Goal: Information Seeking & Learning: Learn about a topic

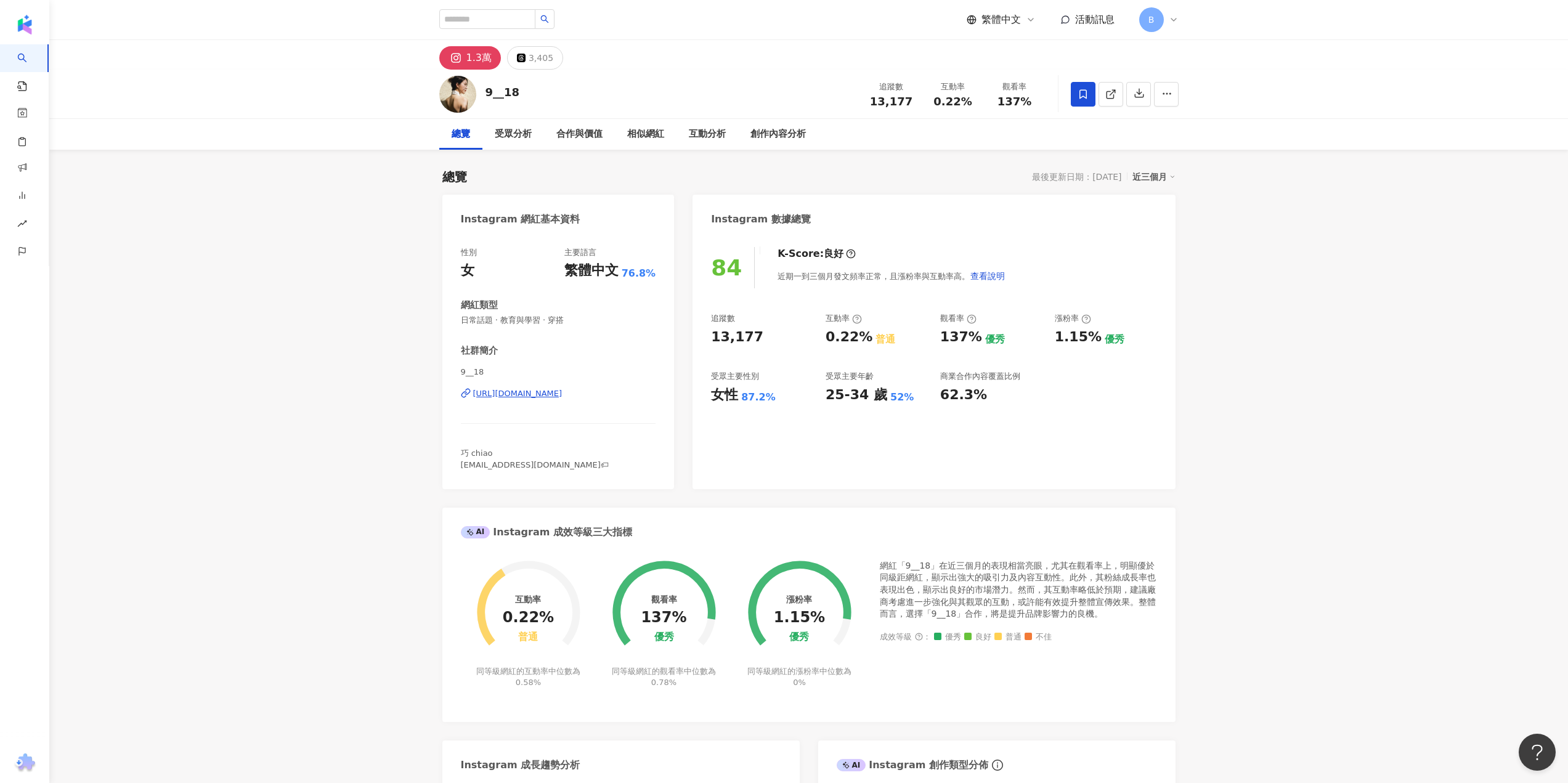
click at [546, 393] on div "[URL][DOMAIN_NAME]" at bounding box center [517, 393] width 89 height 11
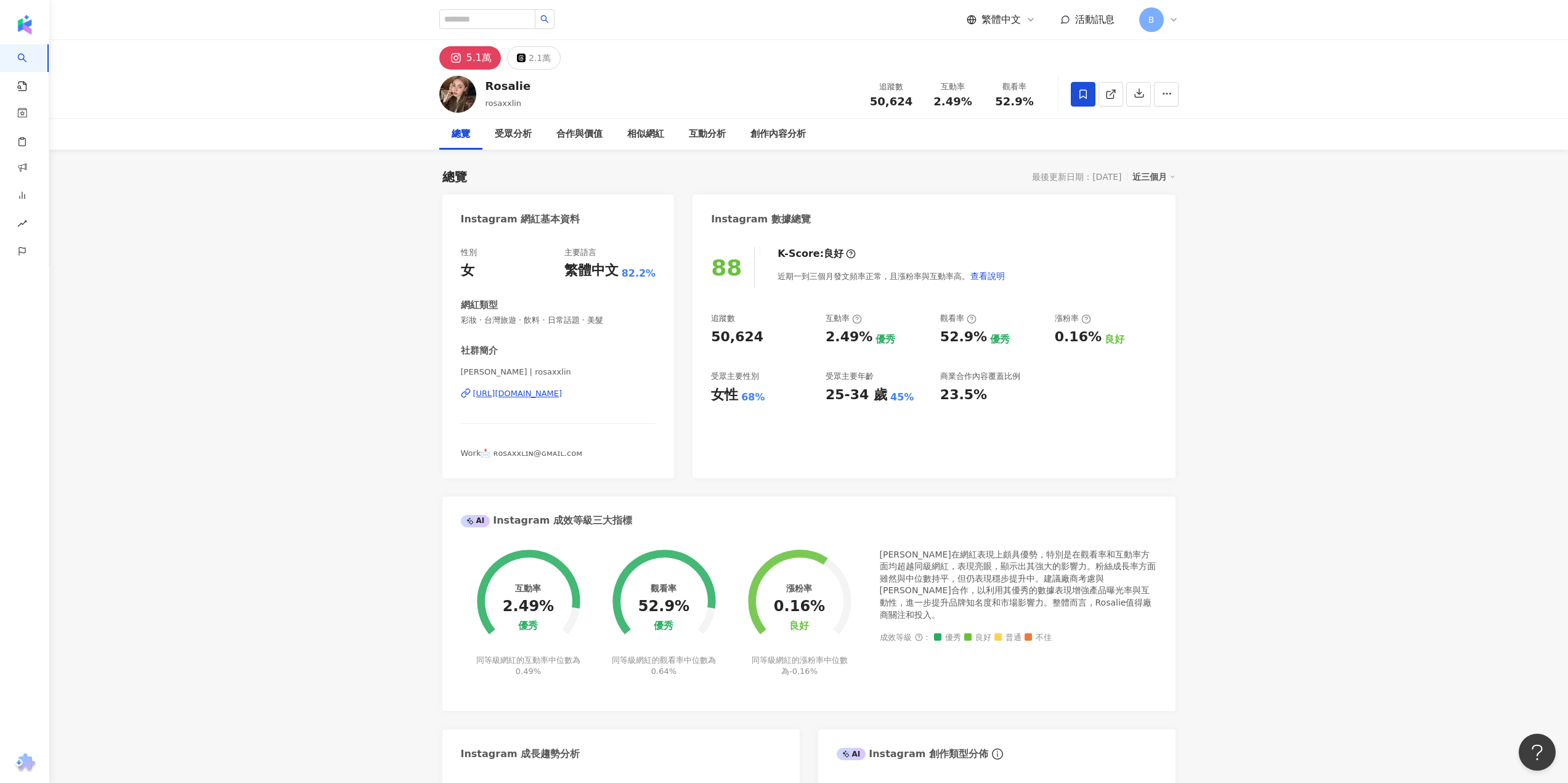
click at [529, 392] on div "https://www.instagram.com/rosaxxlin/" at bounding box center [517, 393] width 89 height 11
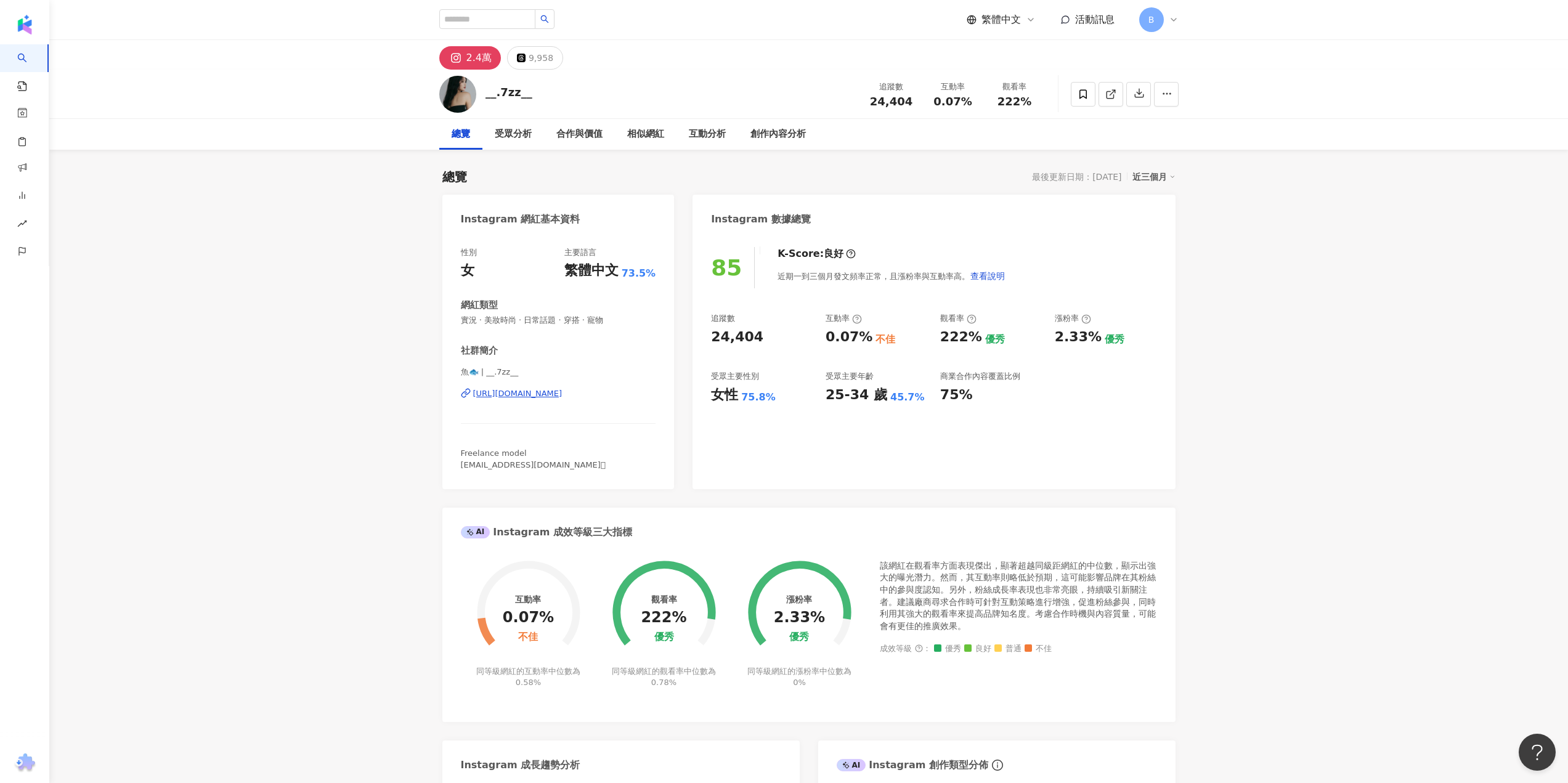
click at [547, 393] on div "https://www.instagram.com/__.7zz__/" at bounding box center [517, 393] width 89 height 11
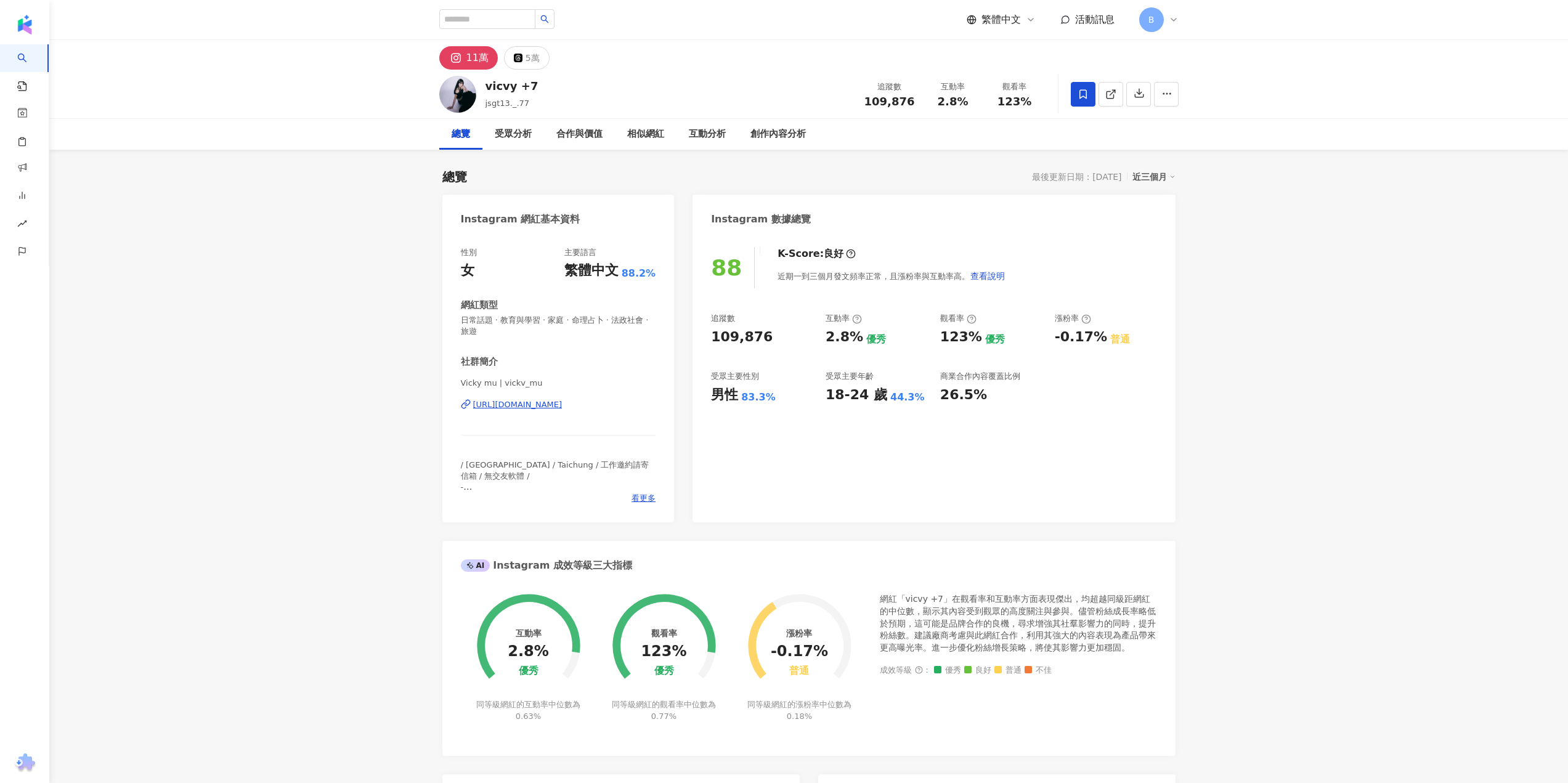
click at [547, 408] on div "https://www.instagram.com/vickv_mu/" at bounding box center [517, 404] width 89 height 11
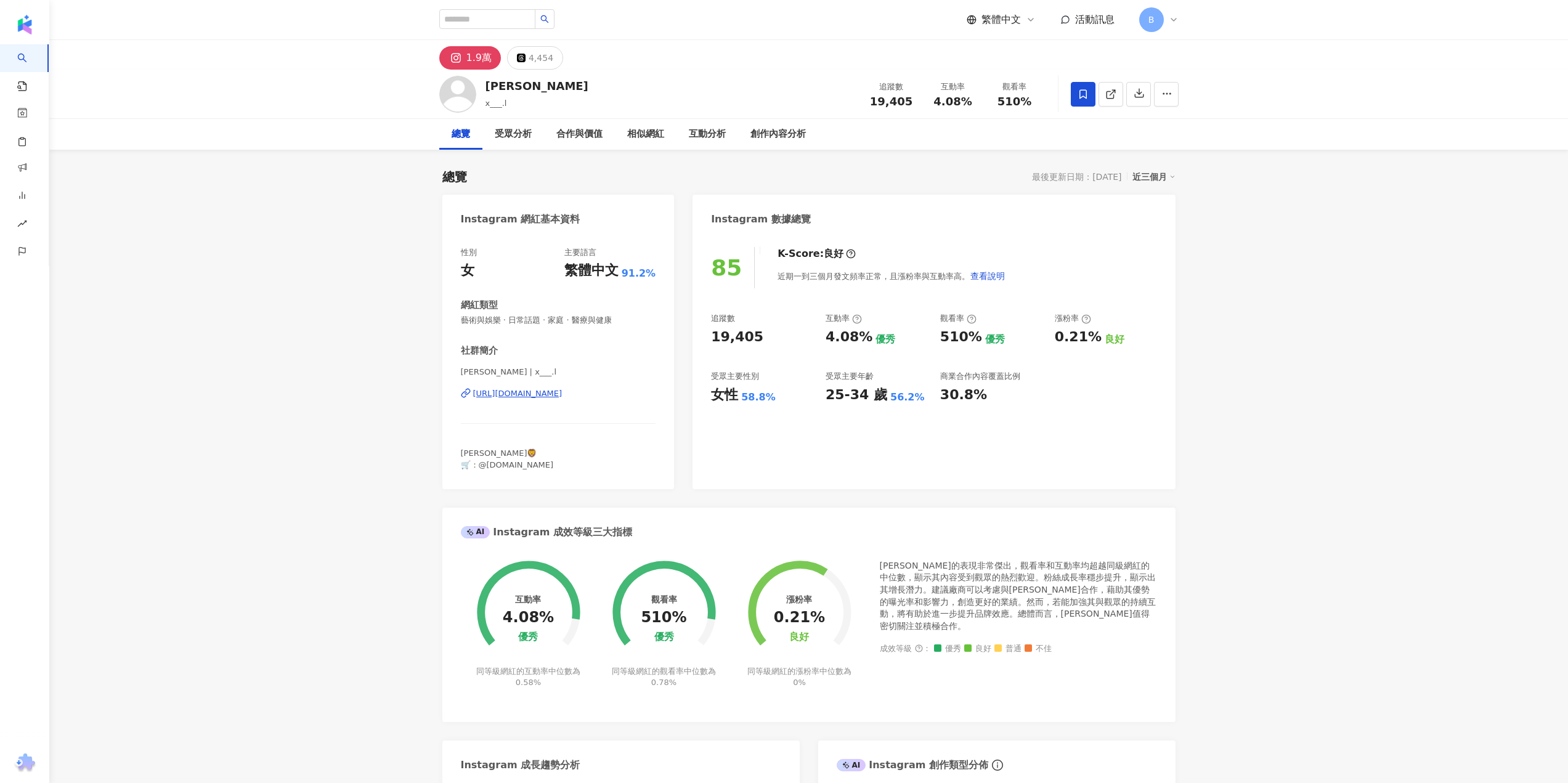
click at [528, 396] on div "https://www.instagram.com/x___.l/" at bounding box center [517, 393] width 89 height 11
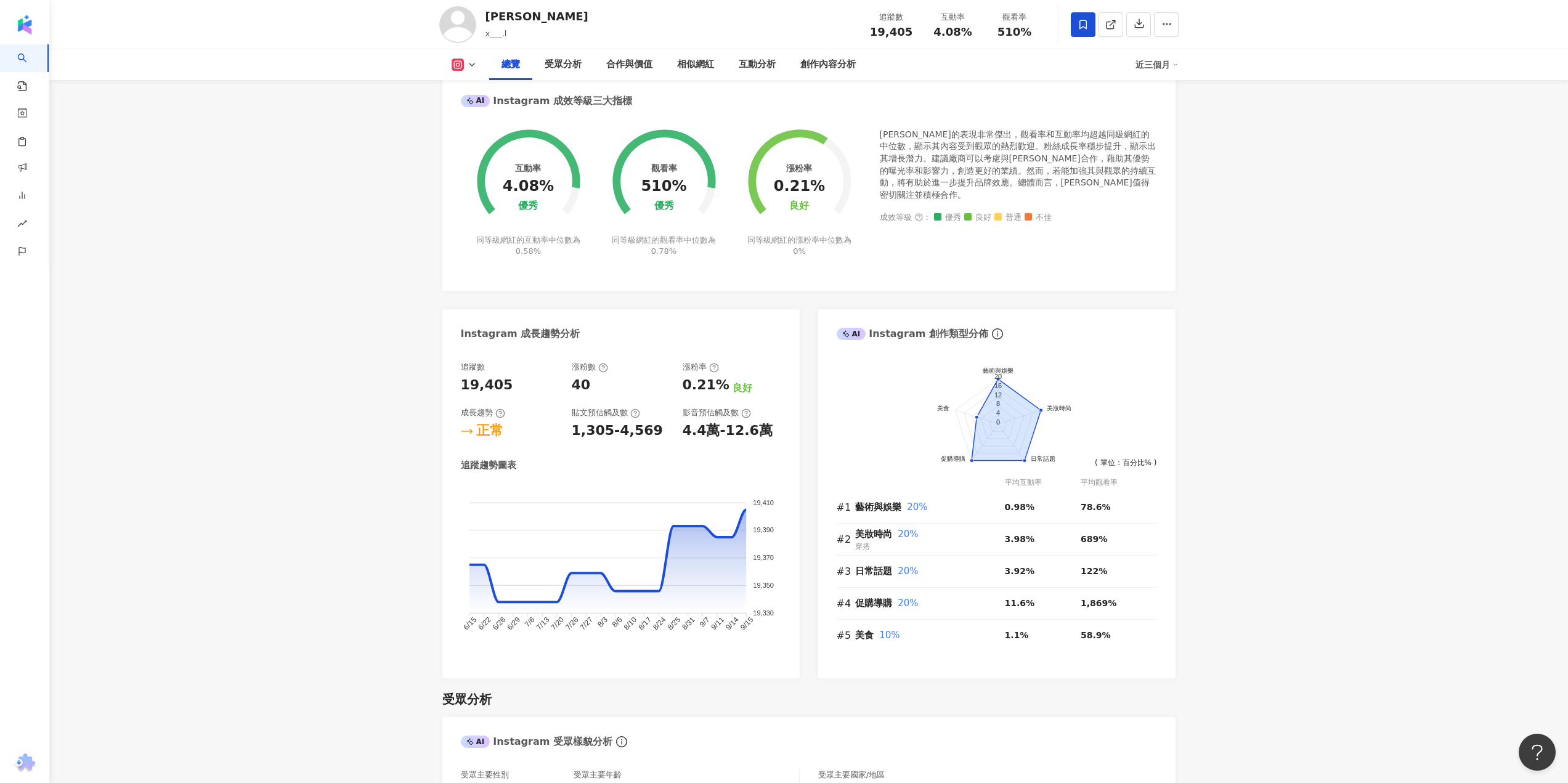
scroll to position [61, 0]
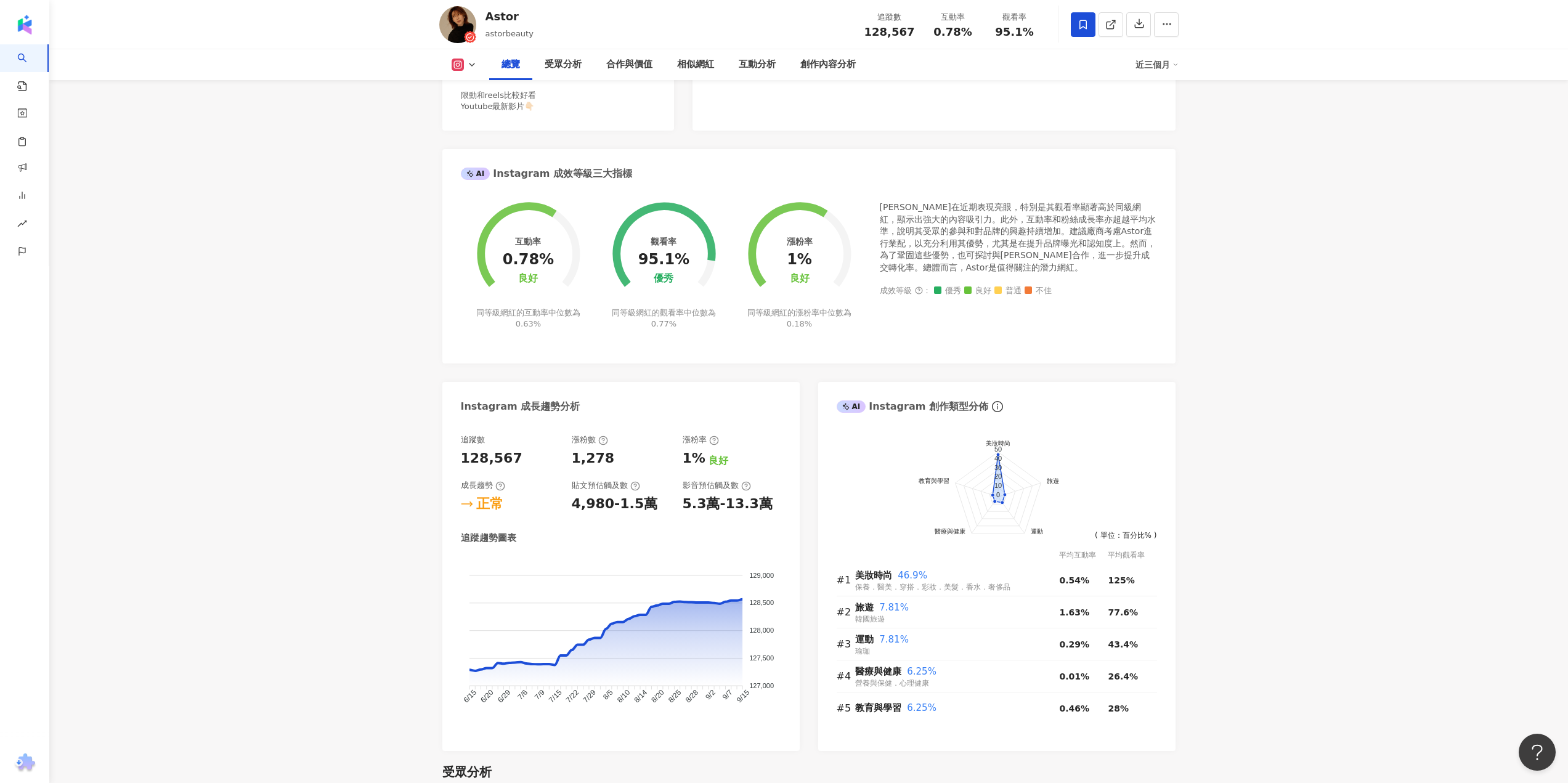
scroll to position [61, 0]
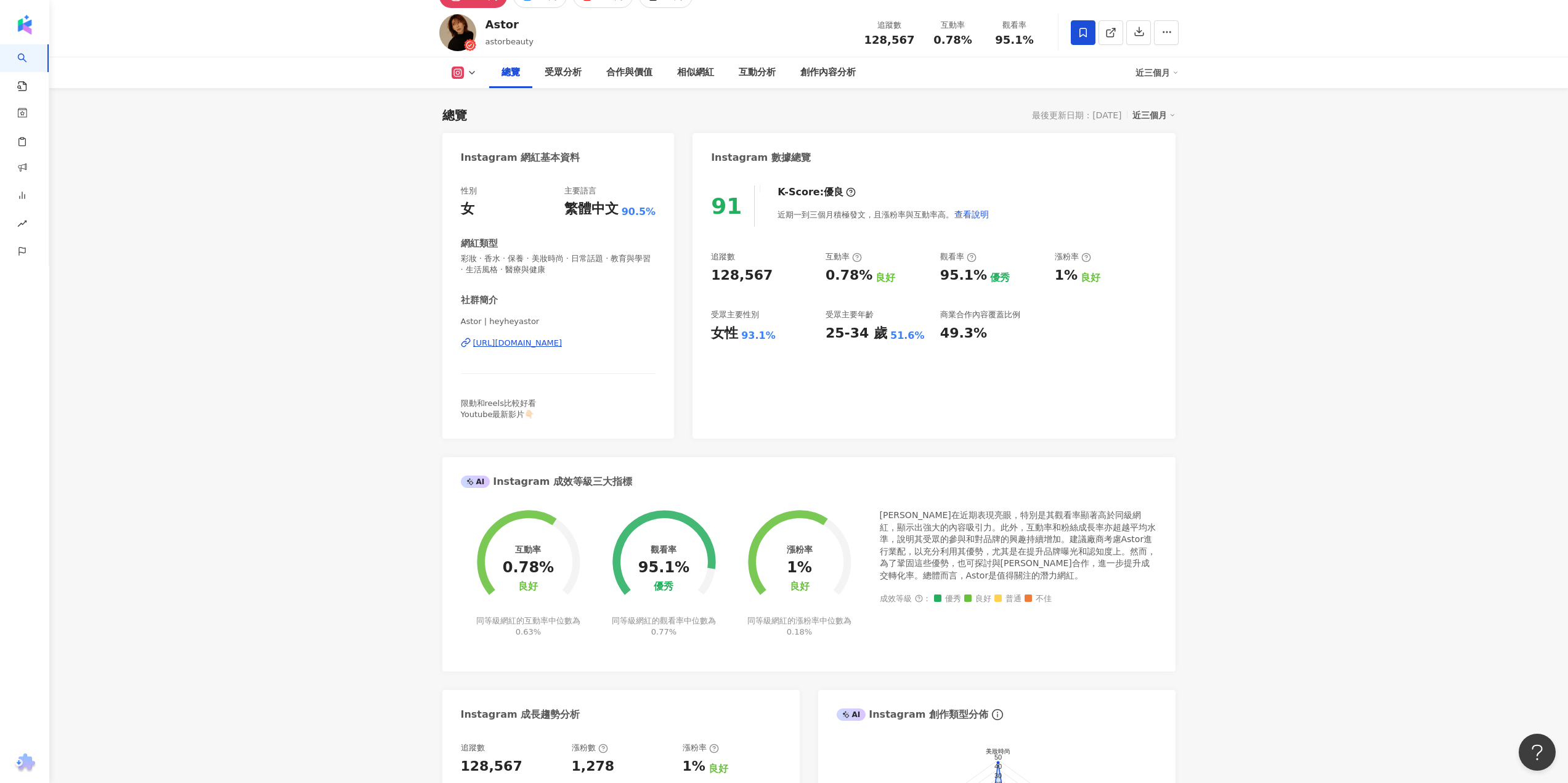
click at [501, 344] on div "https://www.instagram.com/heyheyastor/" at bounding box center [517, 343] width 89 height 11
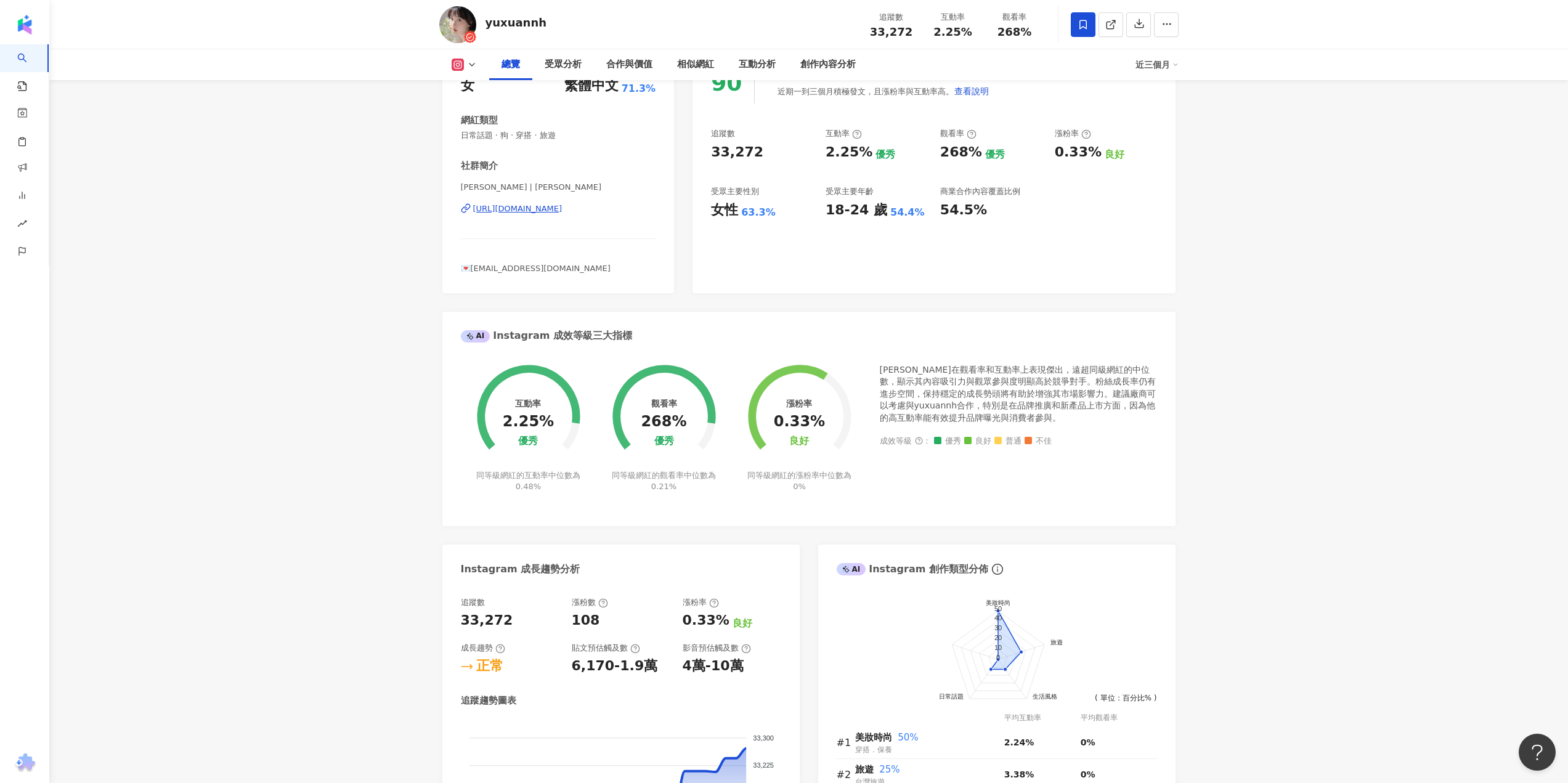
scroll to position [123, 0]
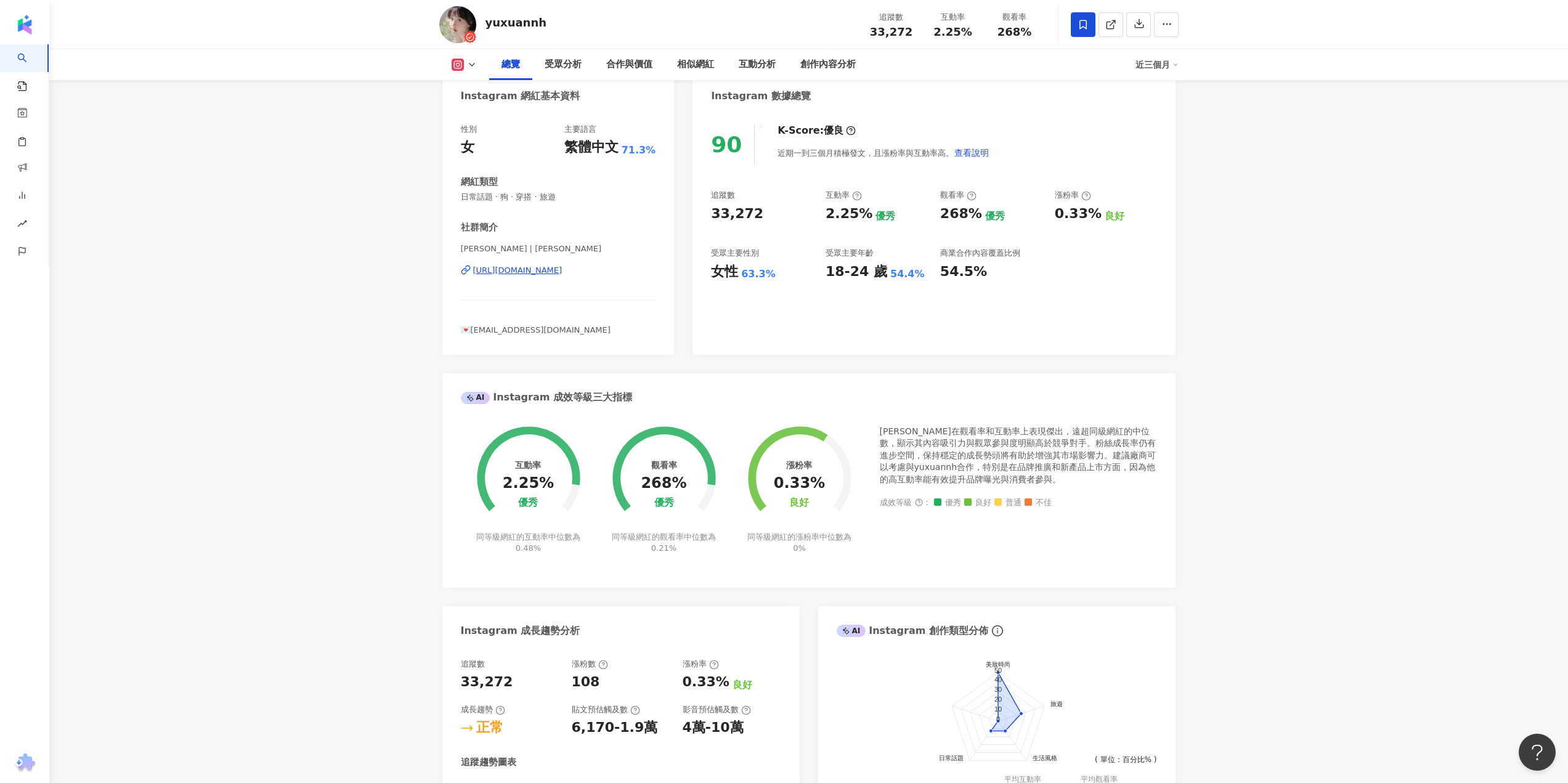
click at [499, 270] on div "https://www.instagram.com/yuxuannh/" at bounding box center [517, 270] width 89 height 11
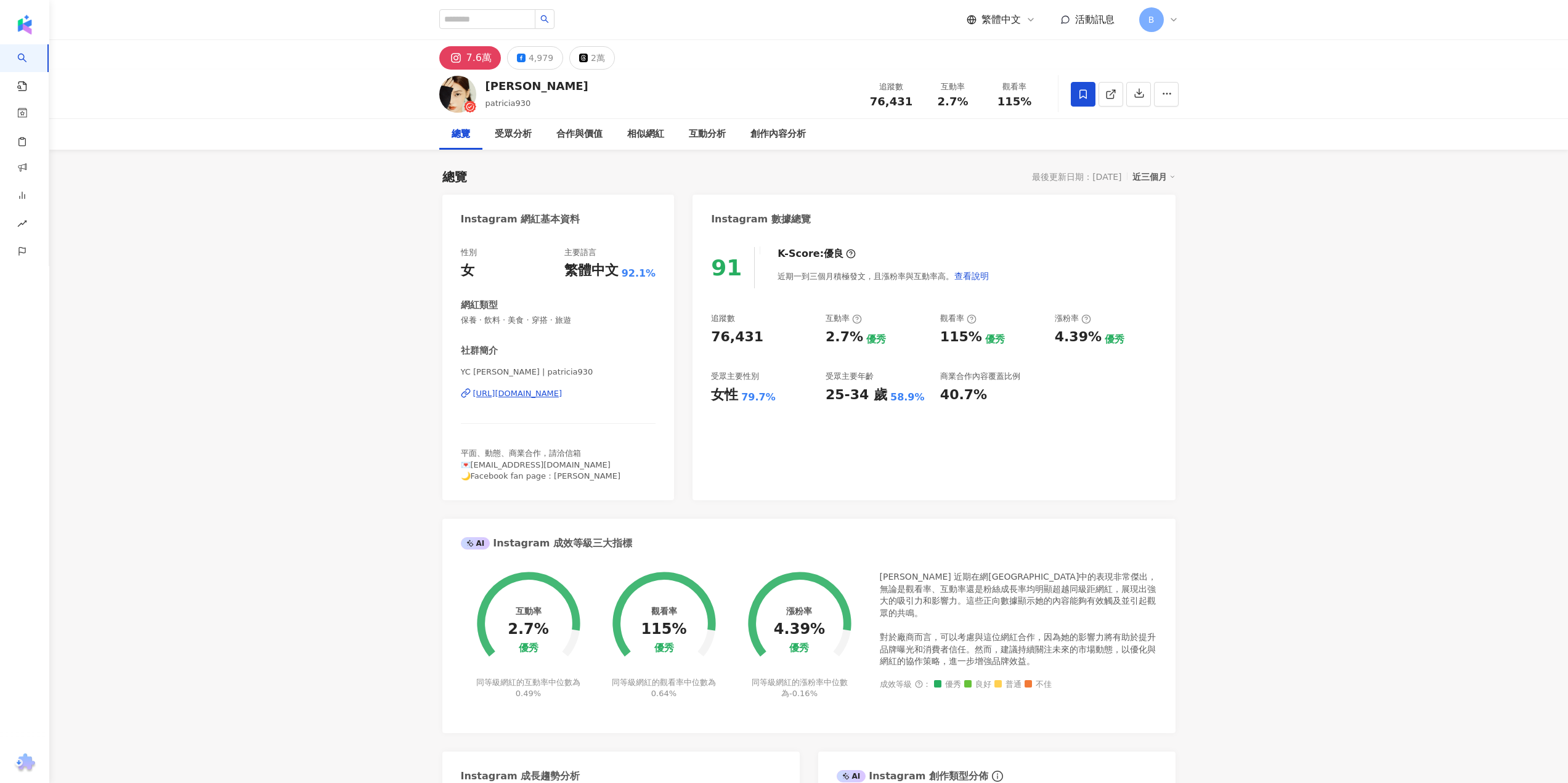
click at [504, 395] on div "https://www.instagram.com/patricia930/" at bounding box center [517, 393] width 89 height 11
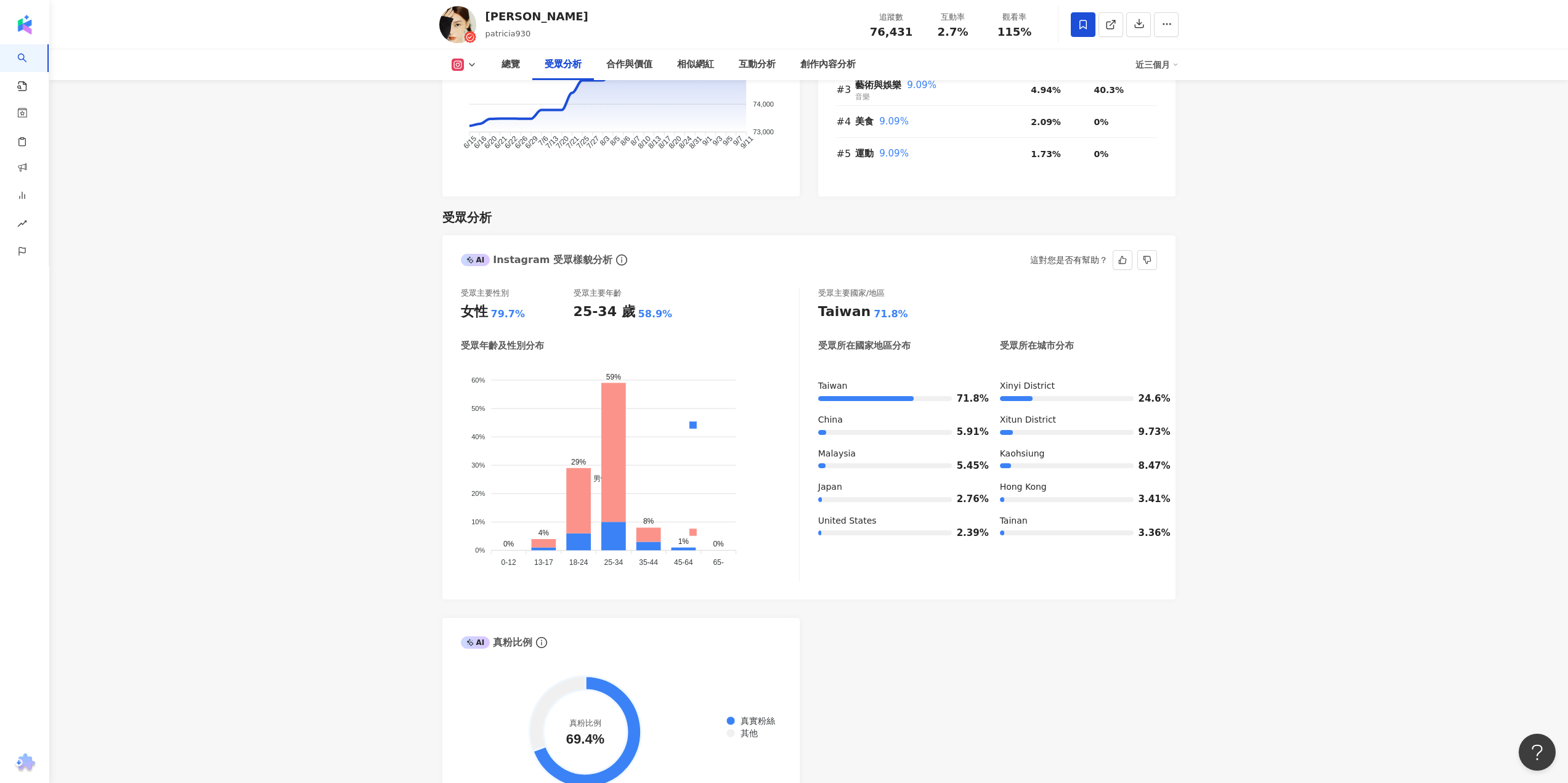
scroll to position [1356, 0]
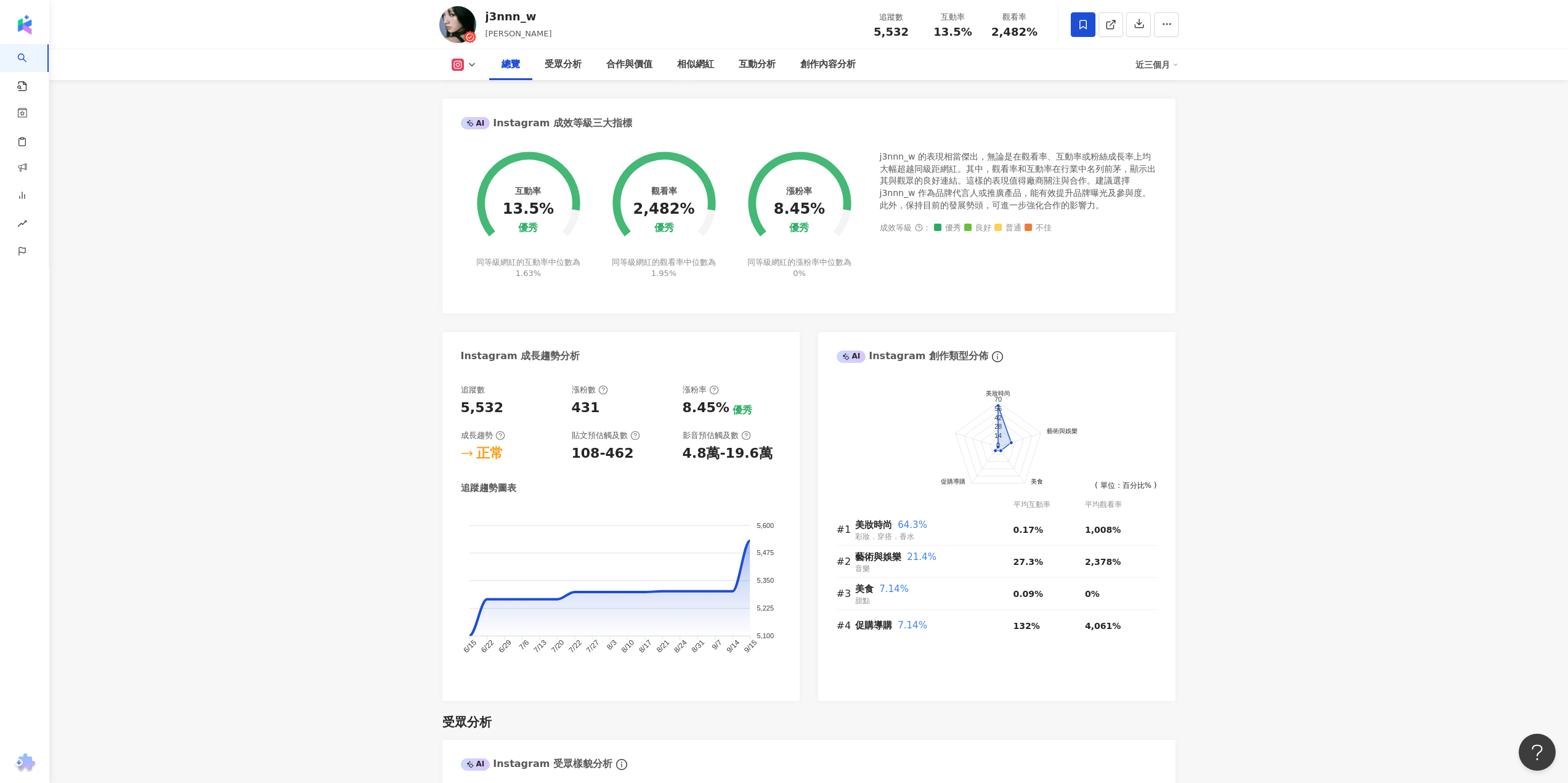
scroll to position [61, 0]
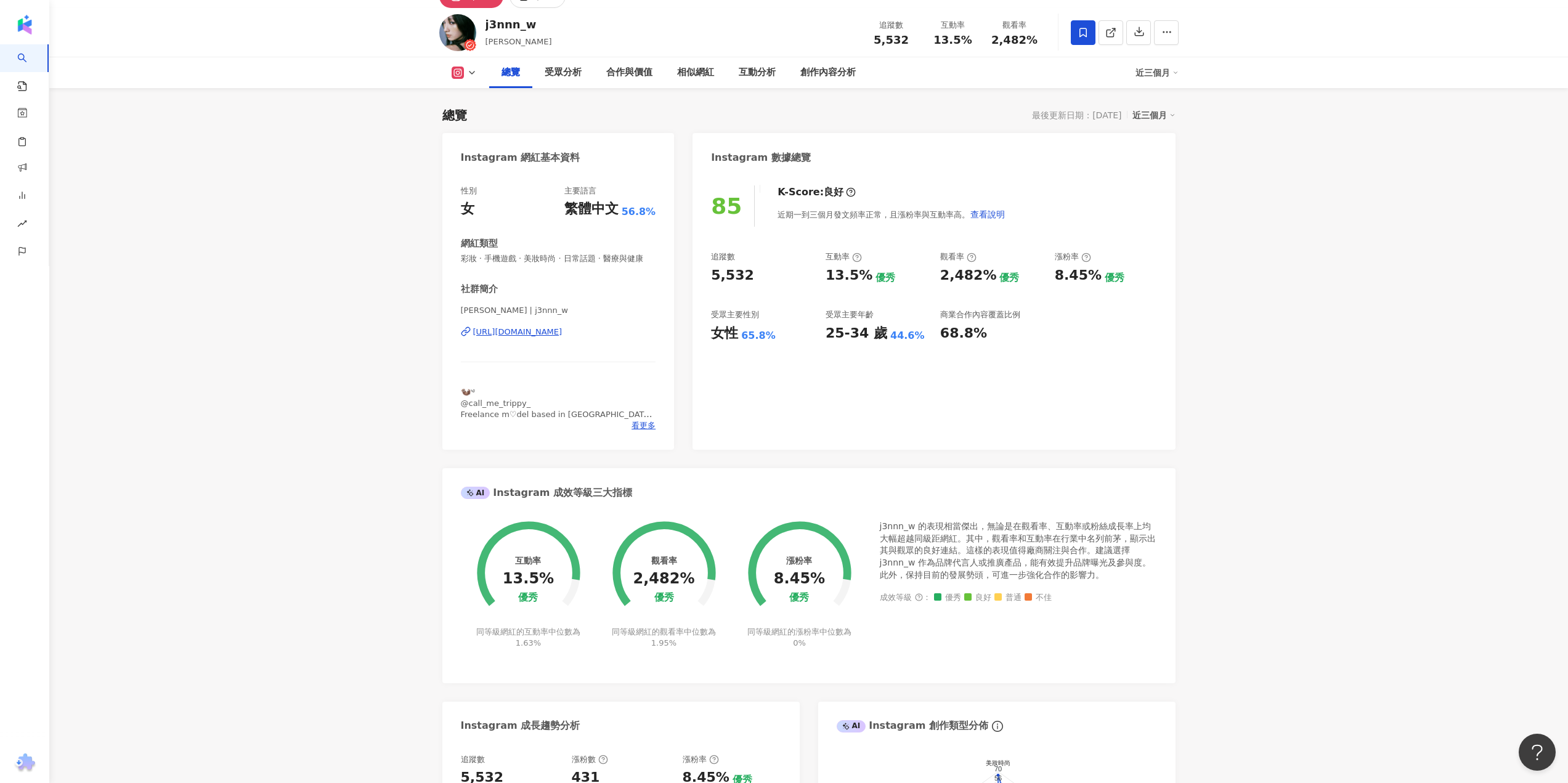
click at [505, 338] on div "[URL][DOMAIN_NAME]" at bounding box center [517, 332] width 89 height 11
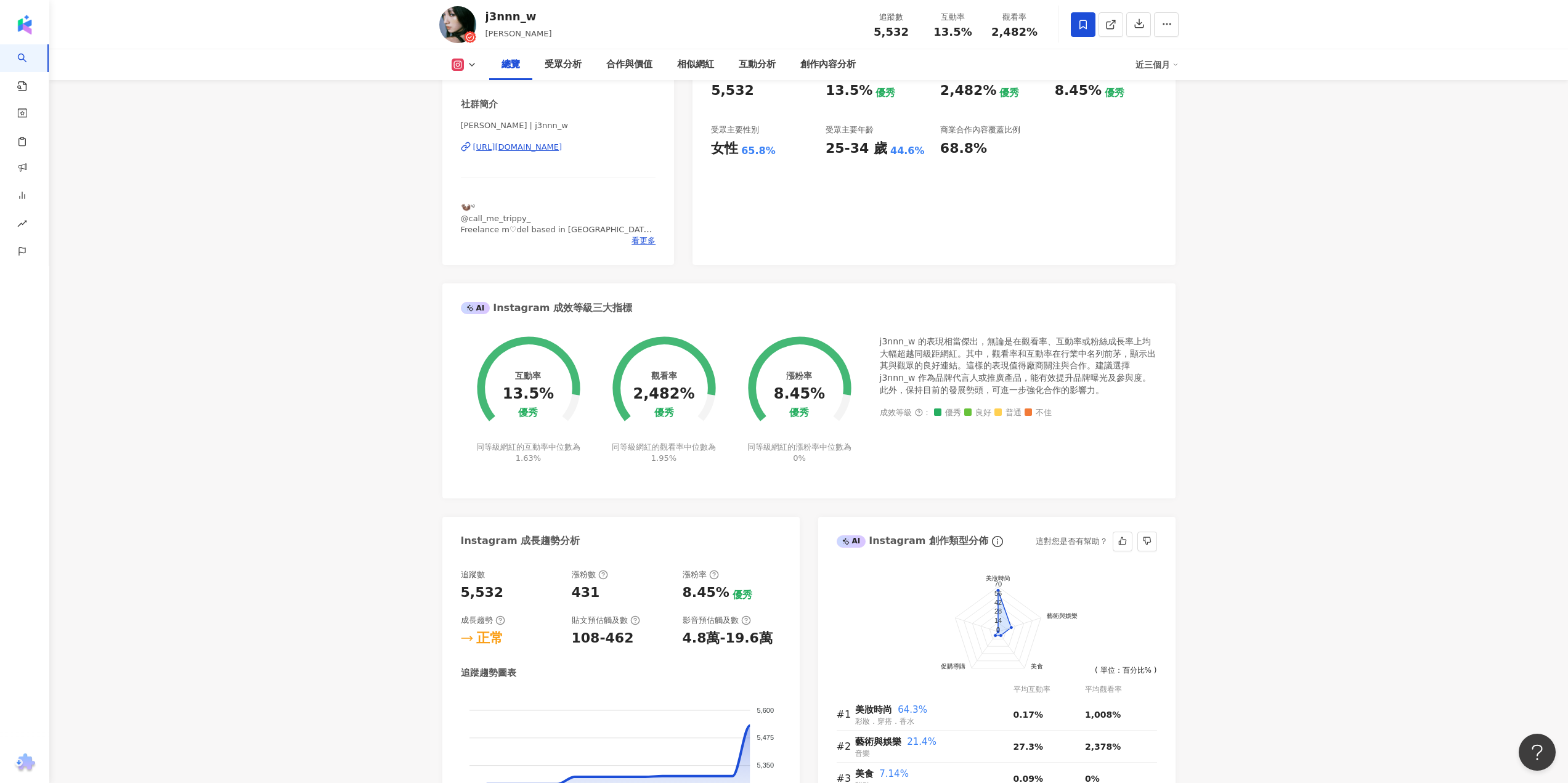
scroll to position [0, 0]
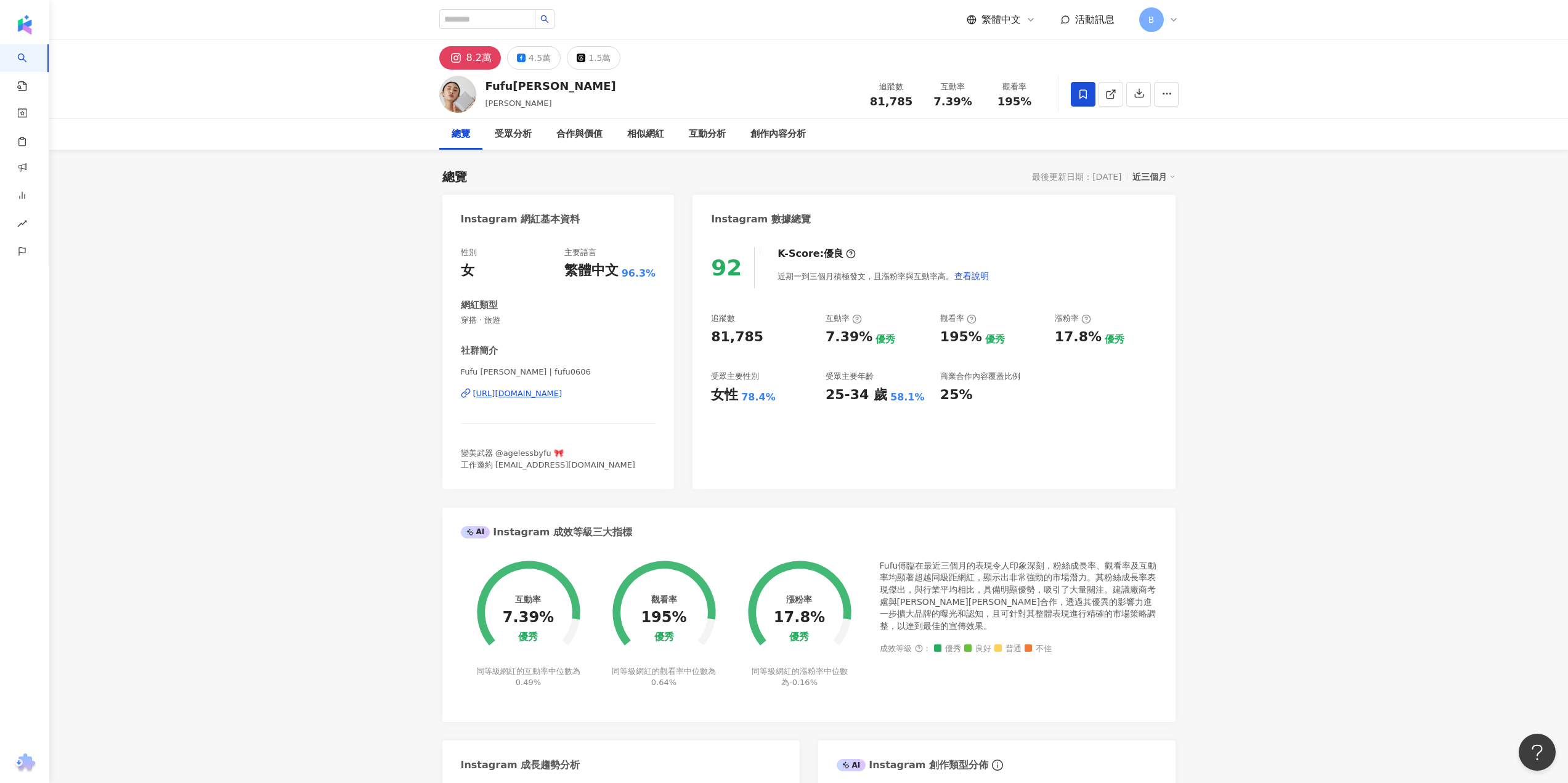
click at [505, 392] on div "https://www.instagram.com/fufu0606/" at bounding box center [517, 393] width 89 height 11
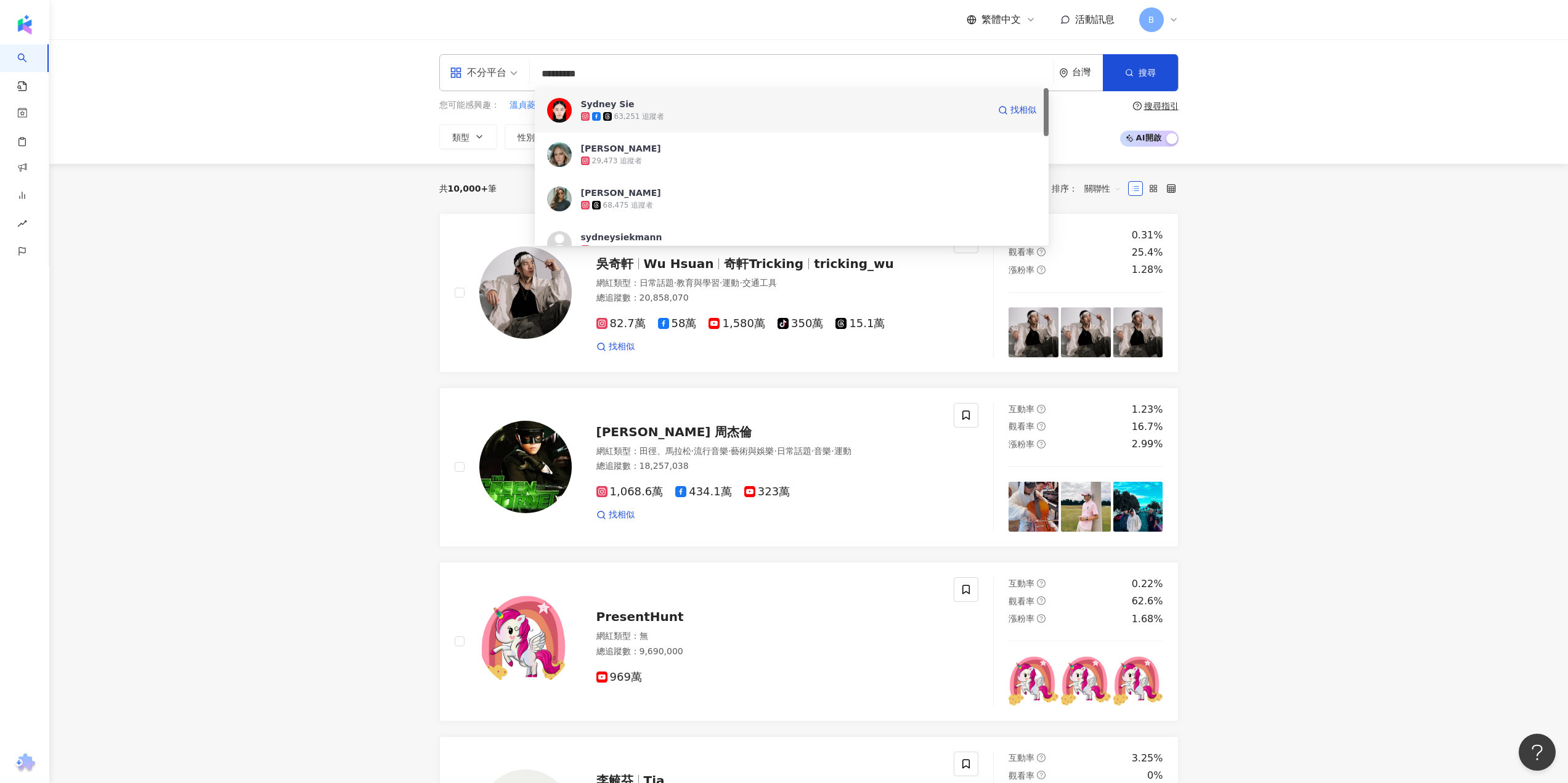
click at [627, 116] on div "63,251 追蹤者" at bounding box center [640, 116] width 50 height 10
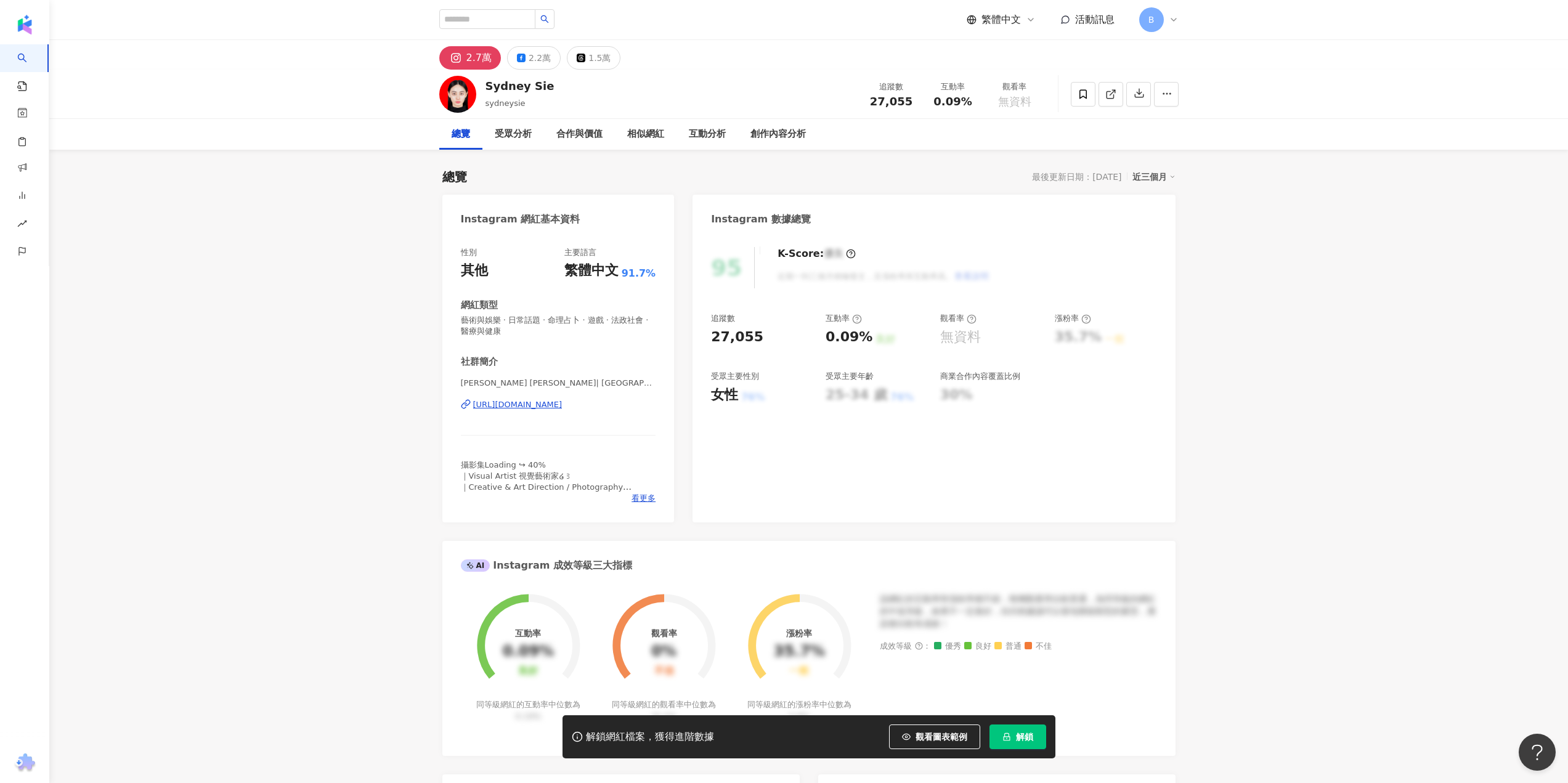
click at [1009, 734] on icon "lock" at bounding box center [1007, 736] width 8 height 8
click at [1018, 738] on span "解鎖" at bounding box center [1025, 736] width 17 height 10
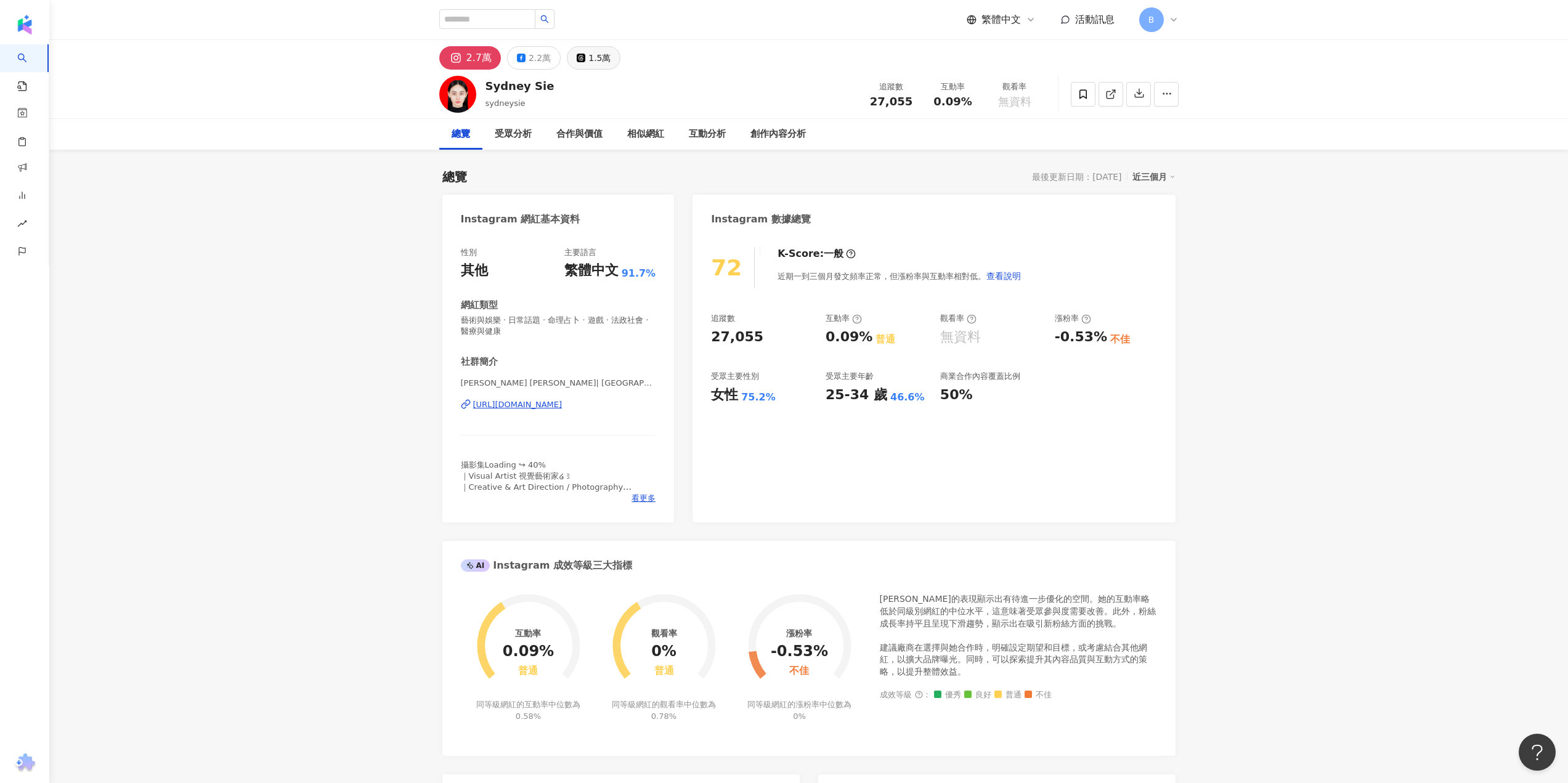
click at [578, 53] on button "1.5萬" at bounding box center [593, 58] width 54 height 23
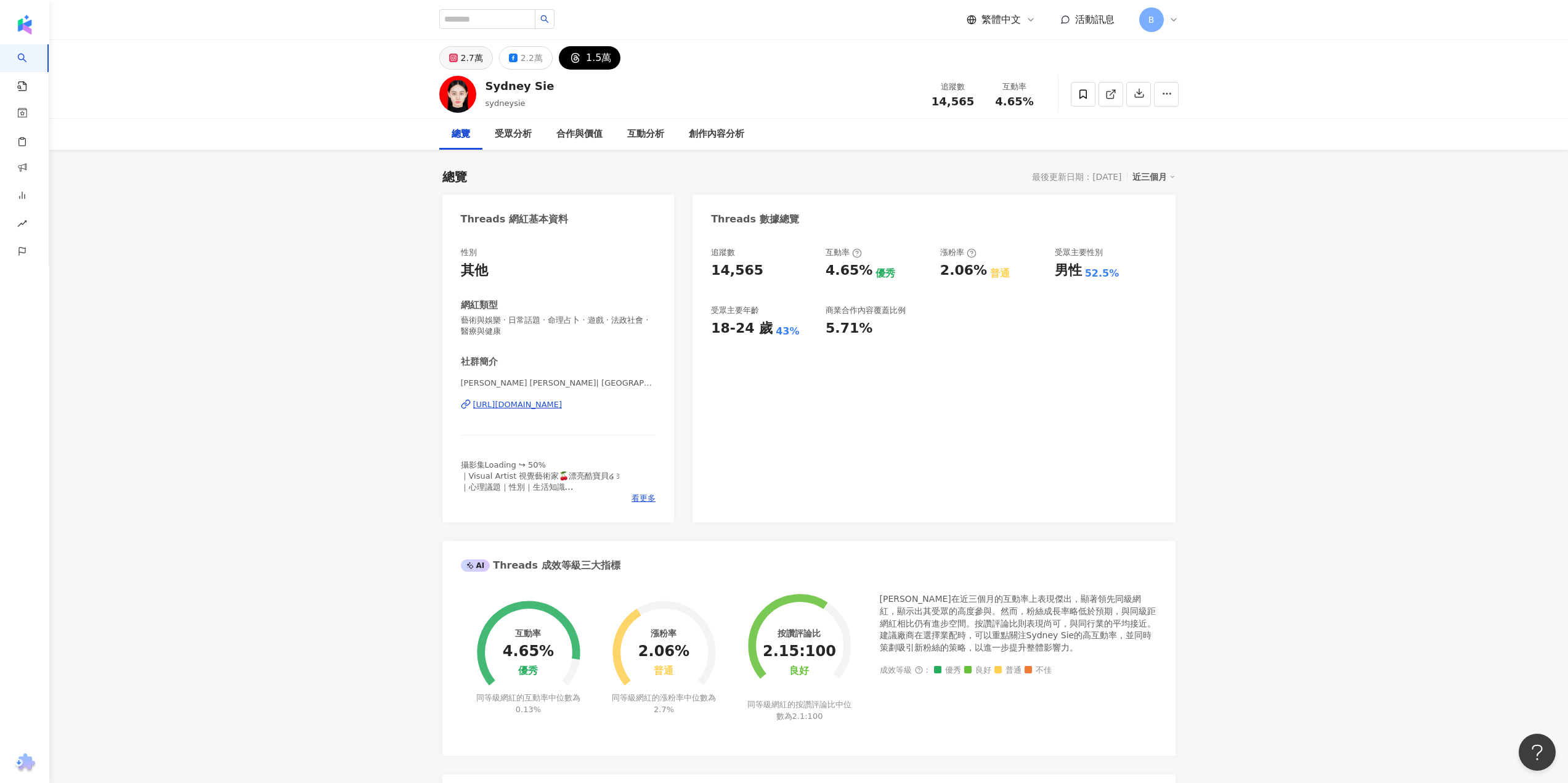
click at [456, 58] on rect at bounding box center [453, 58] width 6 height 6
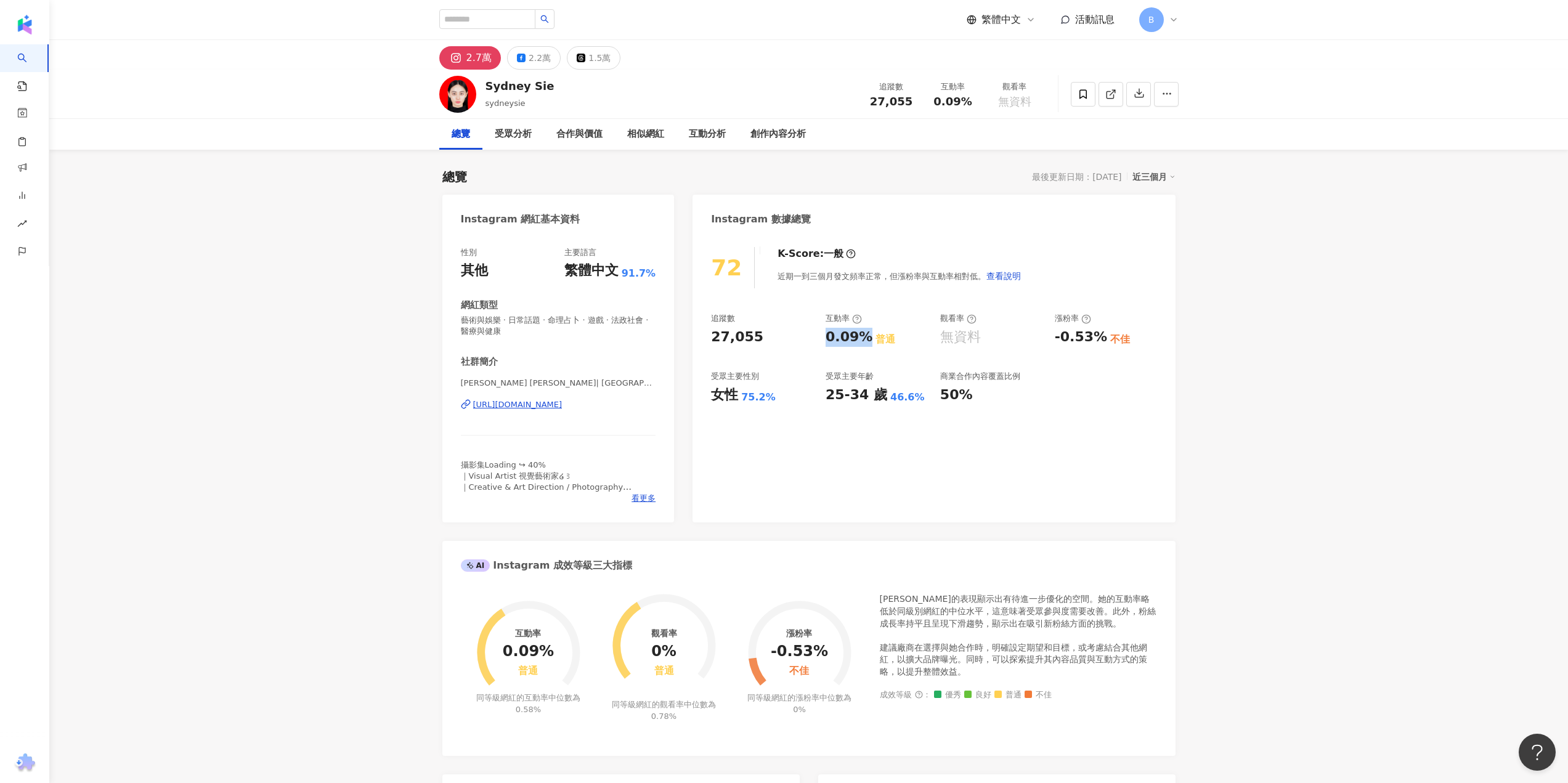
drag, startPoint x: 827, startPoint y: 336, endPoint x: 868, endPoint y: 338, distance: 41.0
click at [868, 338] on div "0.09% 普通" at bounding box center [877, 338] width 102 height 19
